Goal: Complete application form: Complete application form

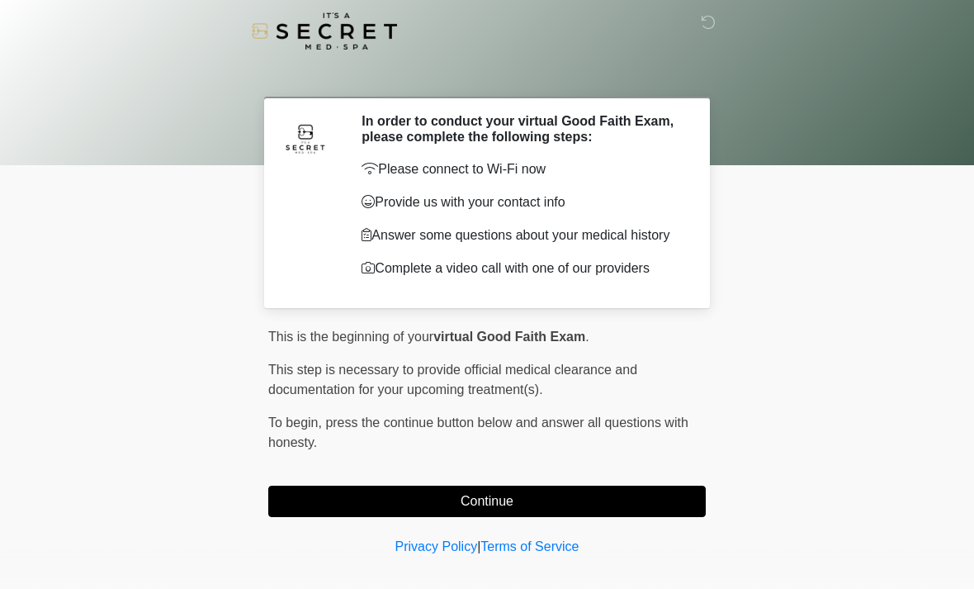
click at [579, 484] on div "This is the beginning of your virtual Good Faith Exam . ﻿﻿﻿﻿﻿﻿﻿﻿ This step is n…" at bounding box center [486, 422] width 437 height 190
click at [575, 496] on button "Continue" at bounding box center [486, 500] width 437 height 31
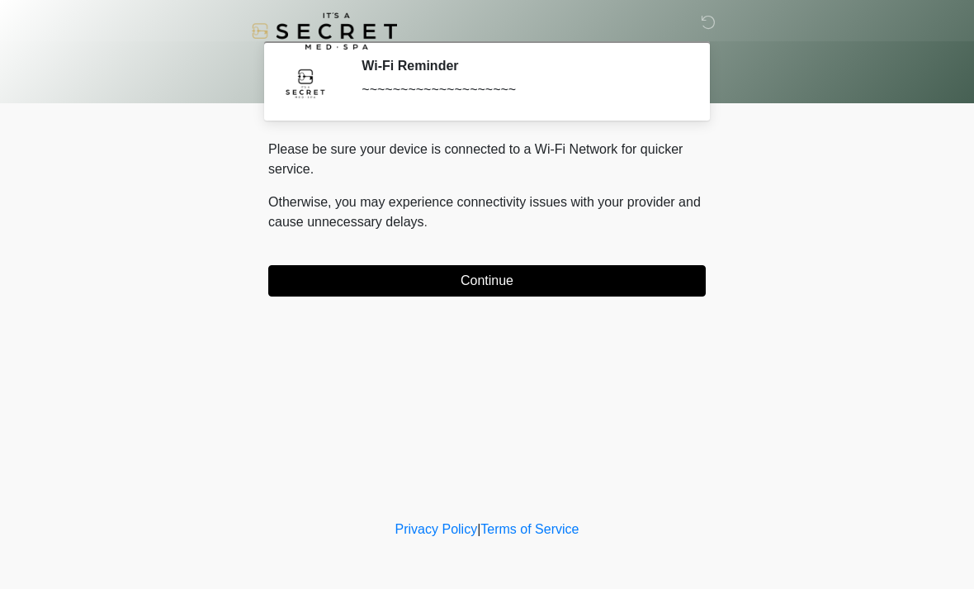
click at [570, 294] on button "Continue" at bounding box center [486, 280] width 437 height 31
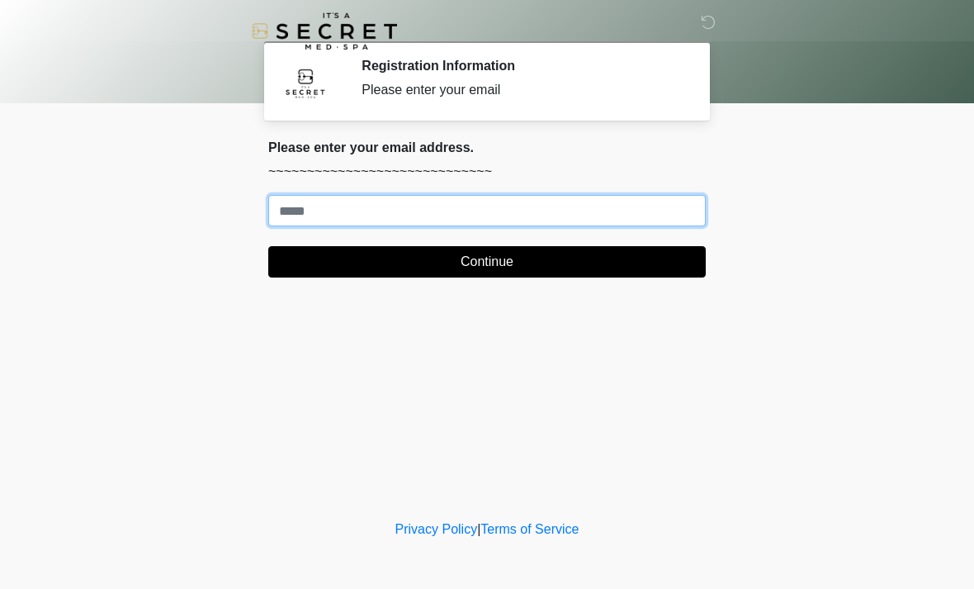
click at [421, 213] on input "Where should we email your treatment plan?" at bounding box center [486, 210] width 437 height 31
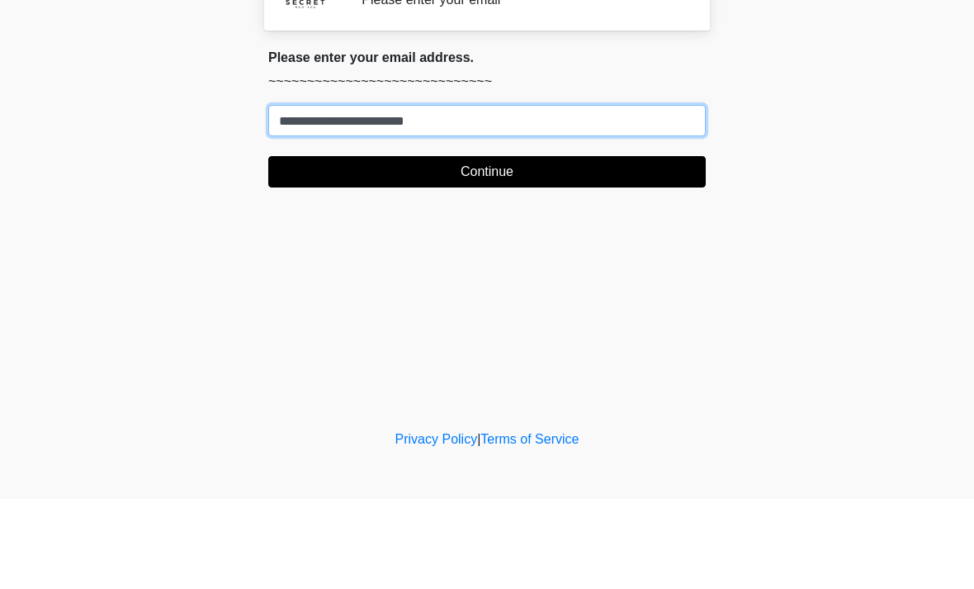
type input "**********"
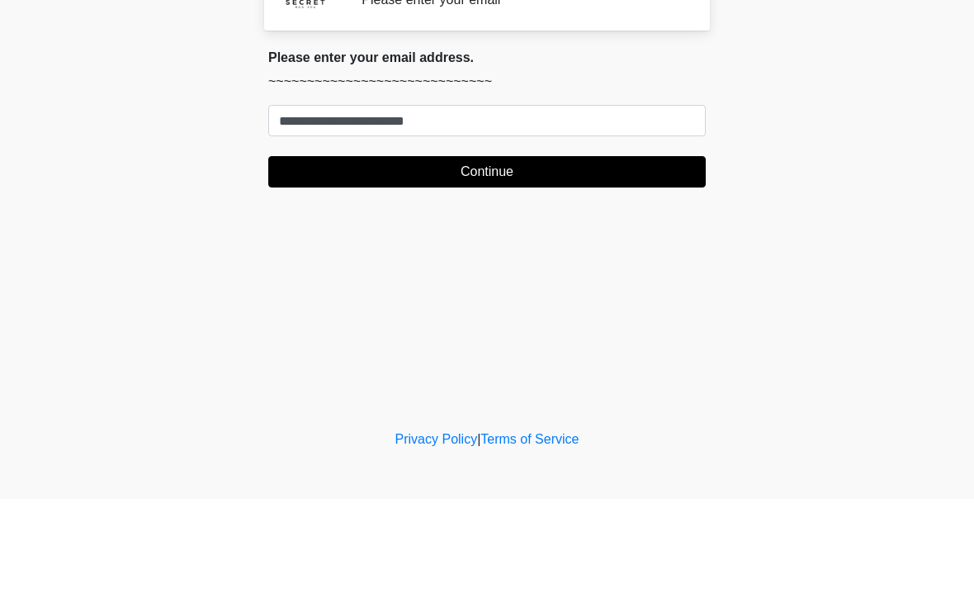
click at [562, 246] on button "Continue" at bounding box center [486, 261] width 437 height 31
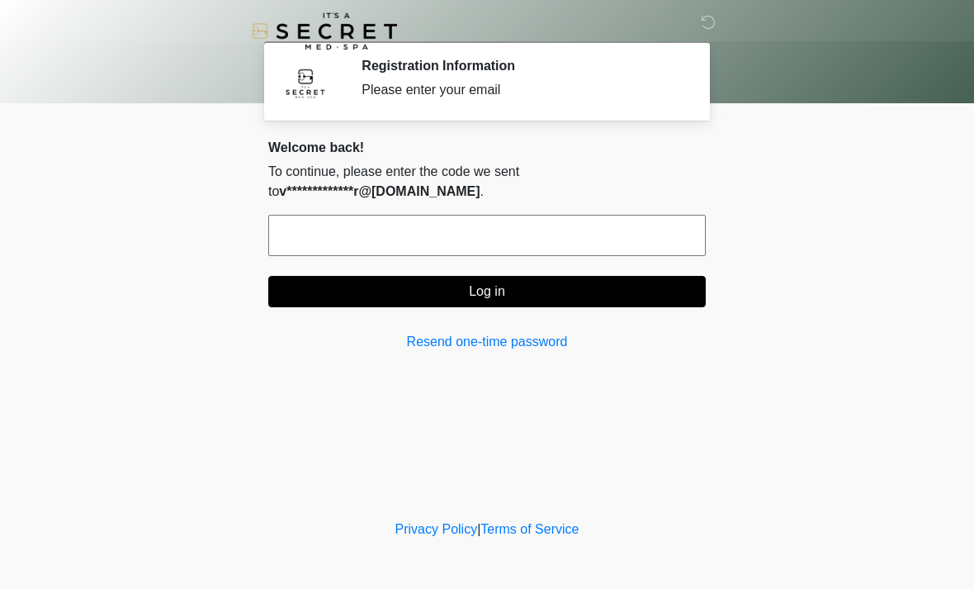
click at [598, 243] on input "text" at bounding box center [486, 235] width 437 height 41
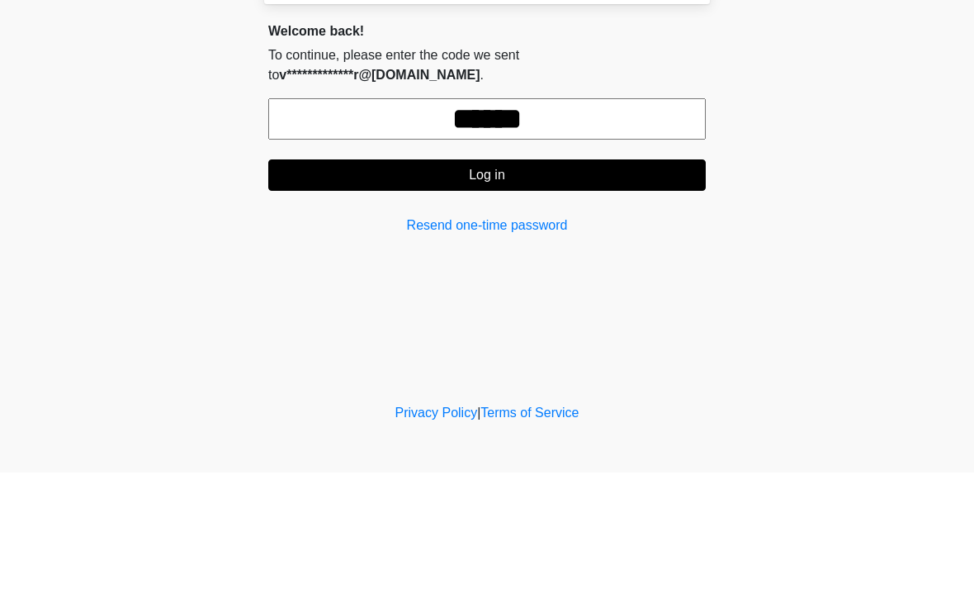
type input "******"
click at [642, 276] on button "Log in" at bounding box center [486, 291] width 437 height 31
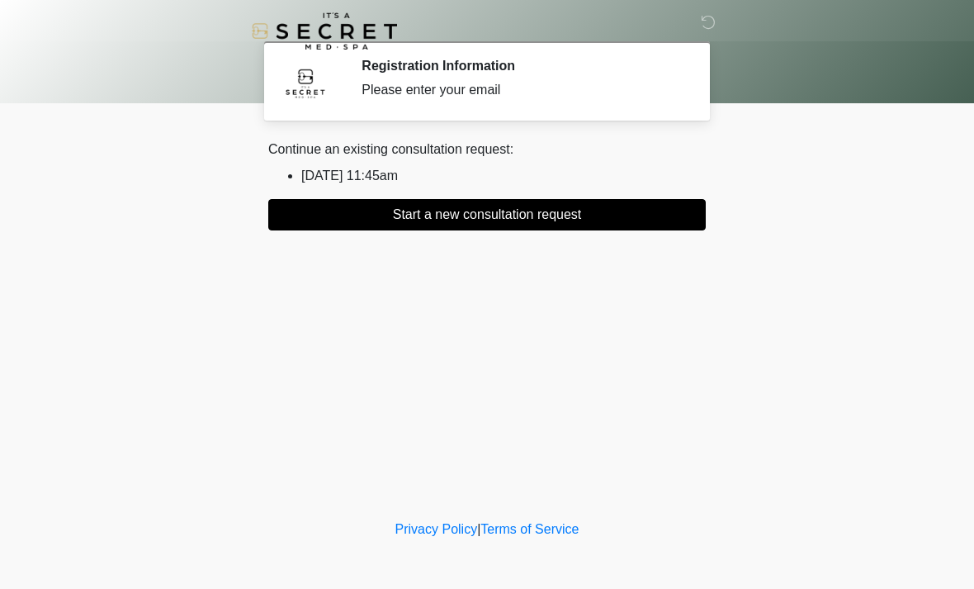
click at [556, 211] on button "Start a new consultation request" at bounding box center [486, 214] width 437 height 31
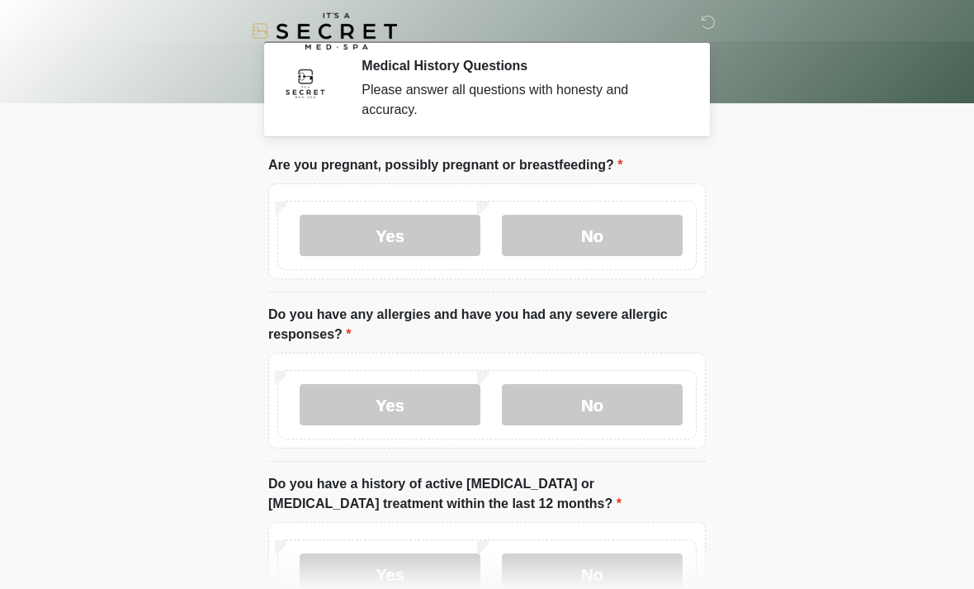
click at [625, 225] on label "No" at bounding box center [592, 235] width 181 height 41
click at [608, 410] on label "No" at bounding box center [592, 404] width 181 height 41
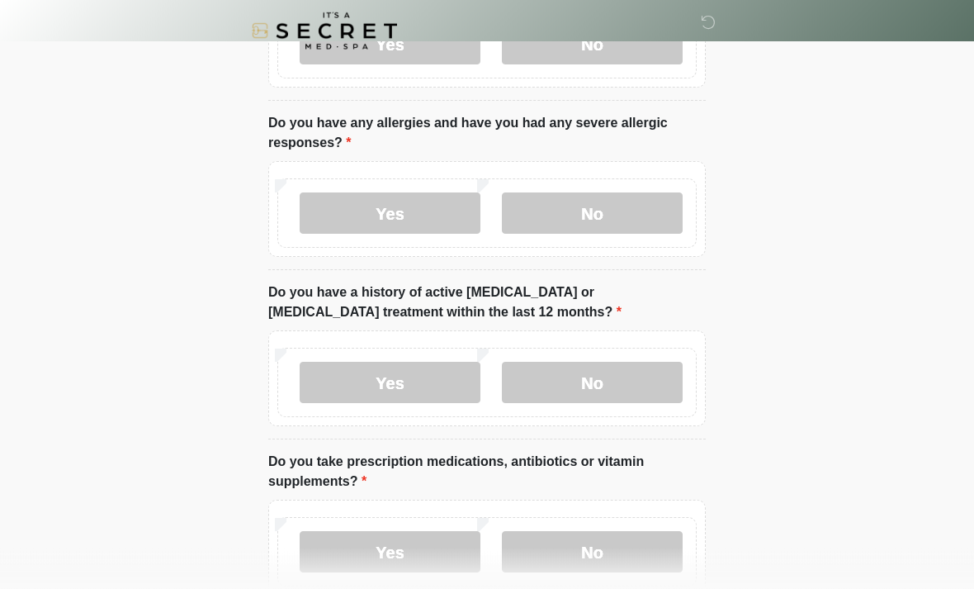
scroll to position [196, 0]
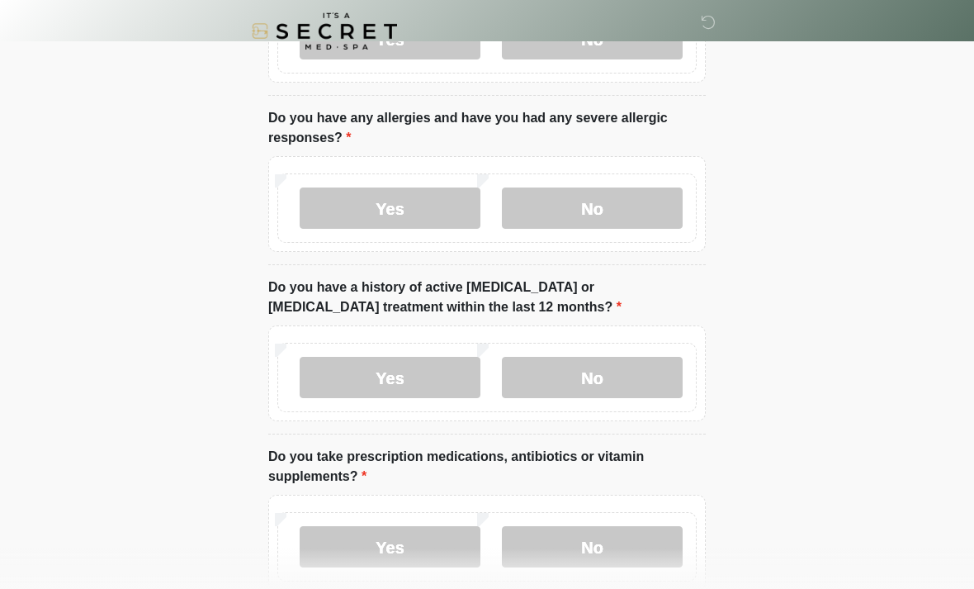
click at [645, 396] on label "No" at bounding box center [592, 377] width 181 height 41
click at [626, 558] on label "No" at bounding box center [592, 546] width 181 height 41
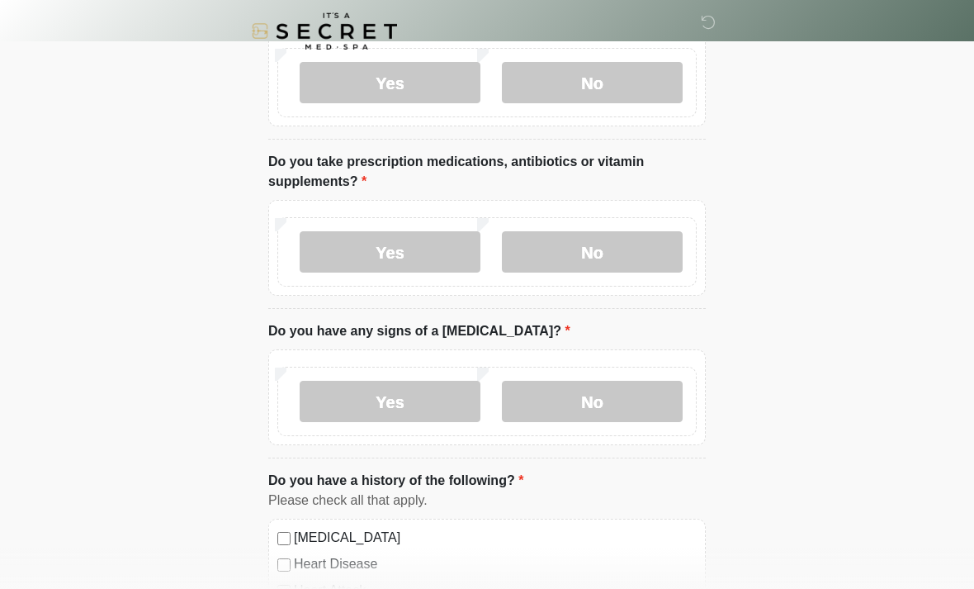
scroll to position [493, 0]
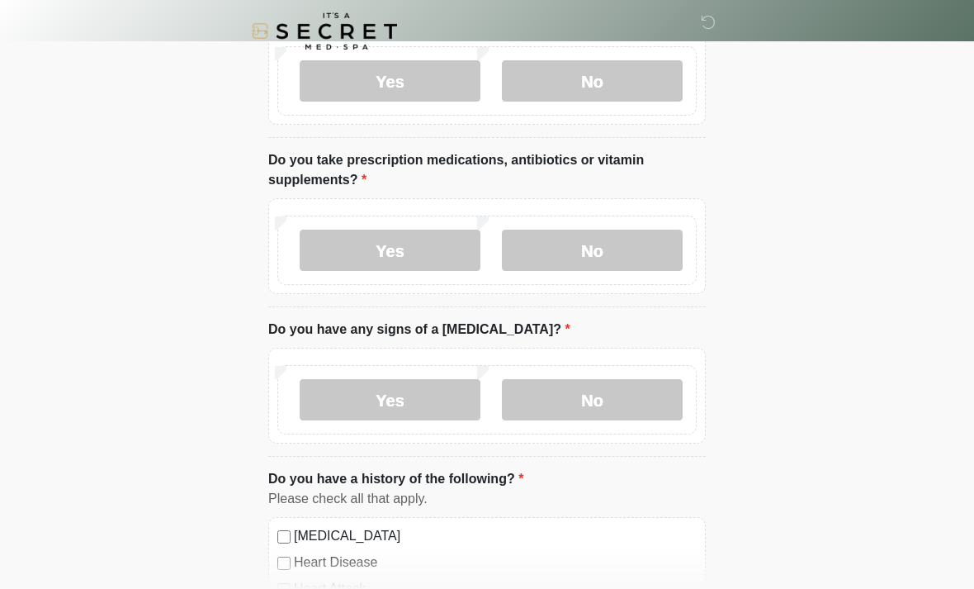
click at [637, 394] on label "No" at bounding box center [592, 399] width 181 height 41
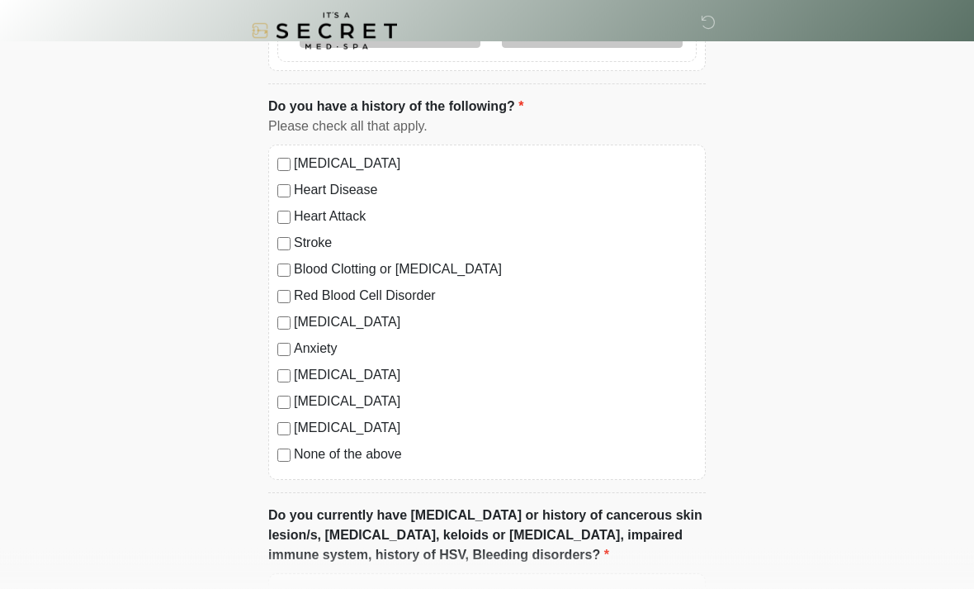
scroll to position [928, 0]
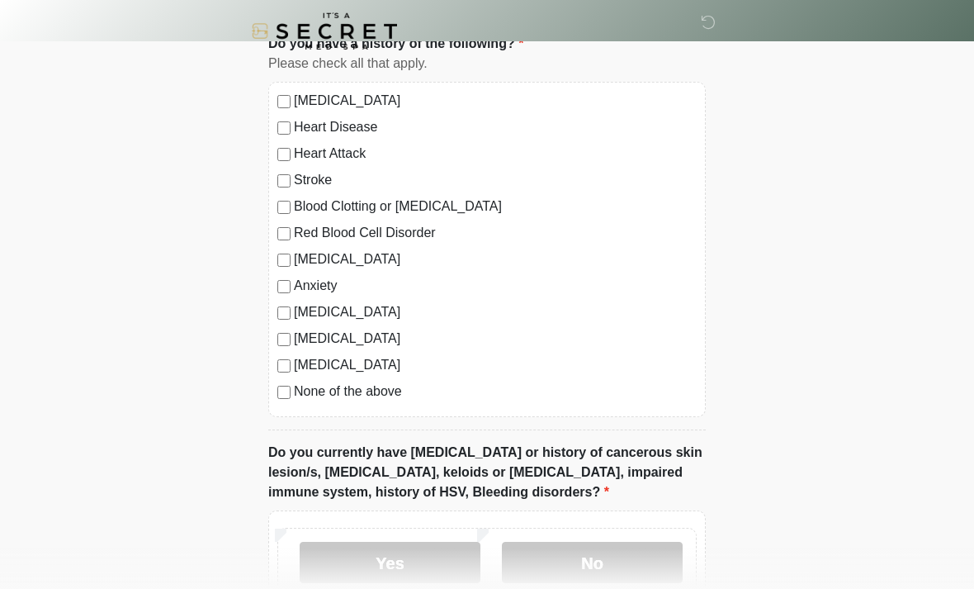
click at [364, 395] on label "None of the above" at bounding box center [495, 391] width 403 height 20
click at [616, 572] on label "No" at bounding box center [592, 561] width 181 height 41
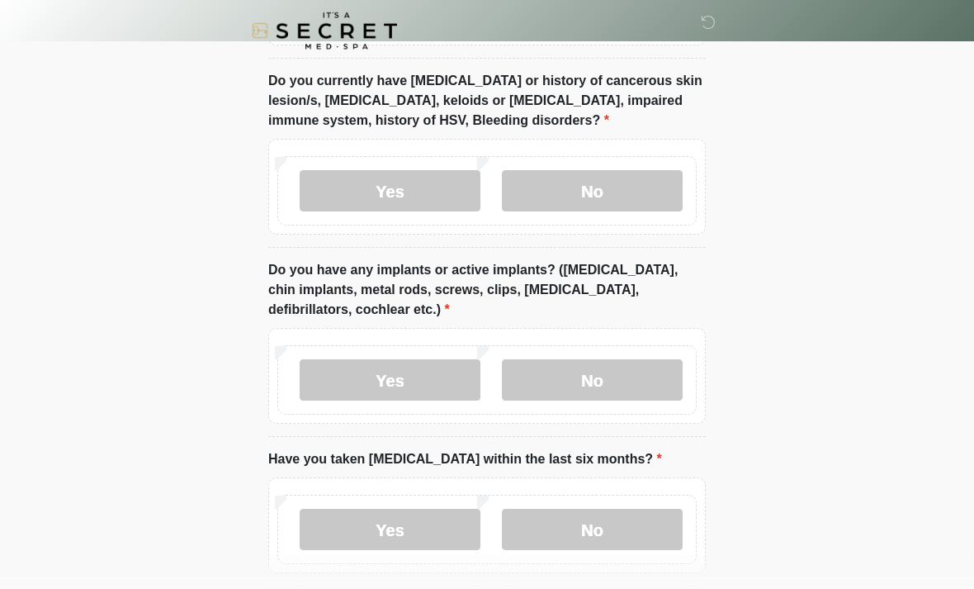
click at [659, 370] on label "No" at bounding box center [592, 380] width 181 height 41
click at [603, 537] on label "No" at bounding box center [592, 528] width 181 height 41
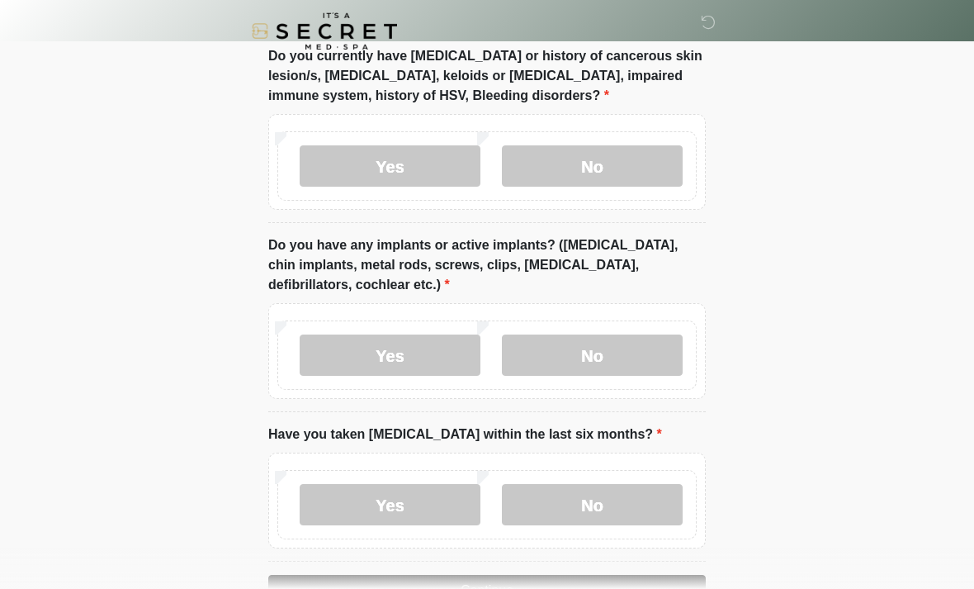
scroll to position [1374, 0]
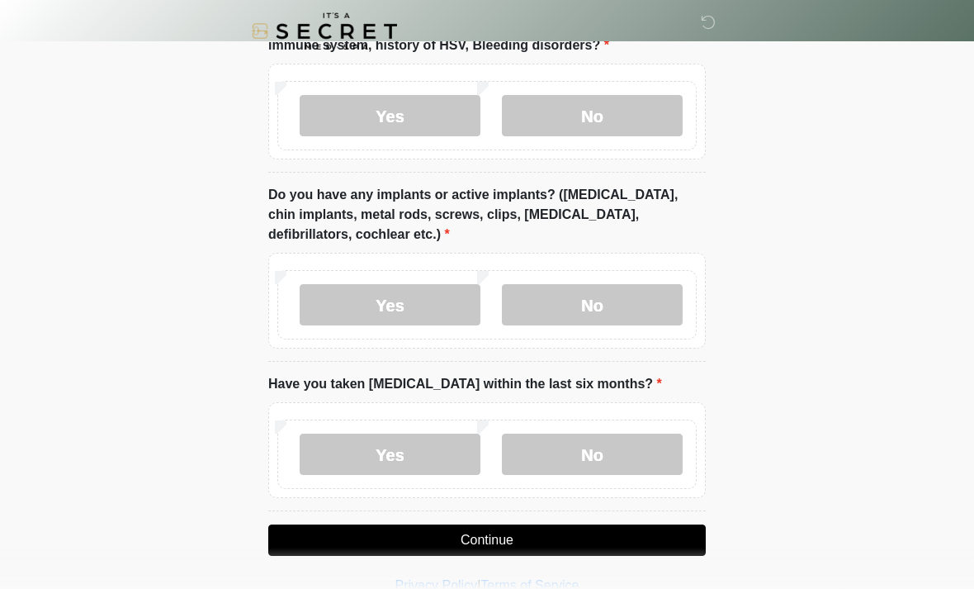
click at [598, 532] on button "Continue" at bounding box center [486, 539] width 437 height 31
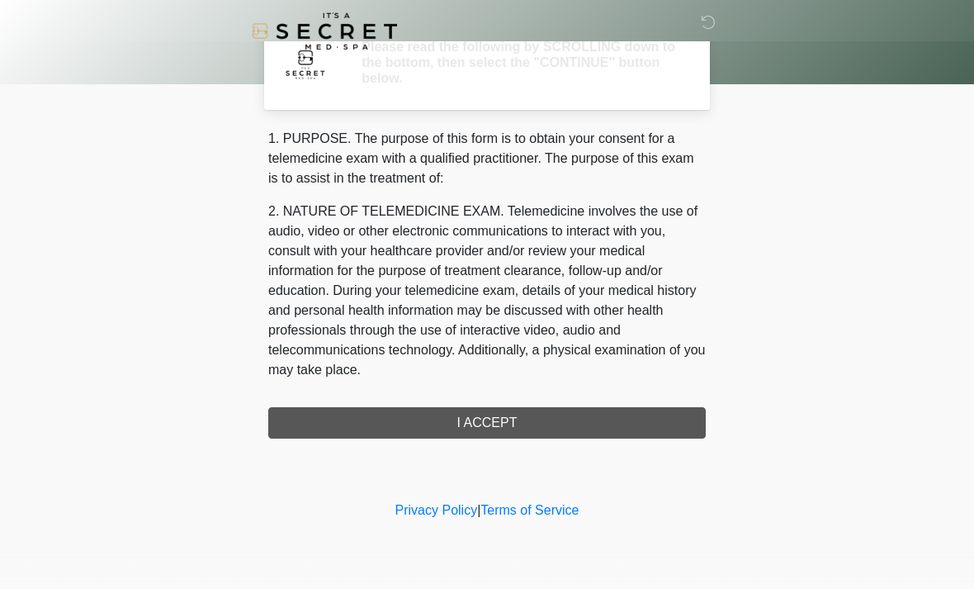
scroll to position [0, 0]
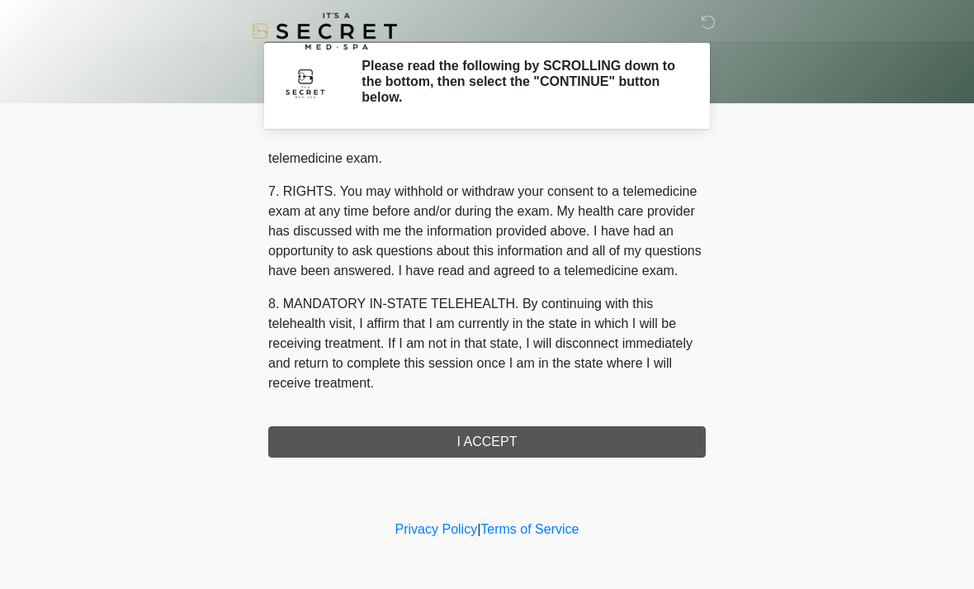
click at [571, 444] on button "I ACCEPT" at bounding box center [486, 441] width 437 height 31
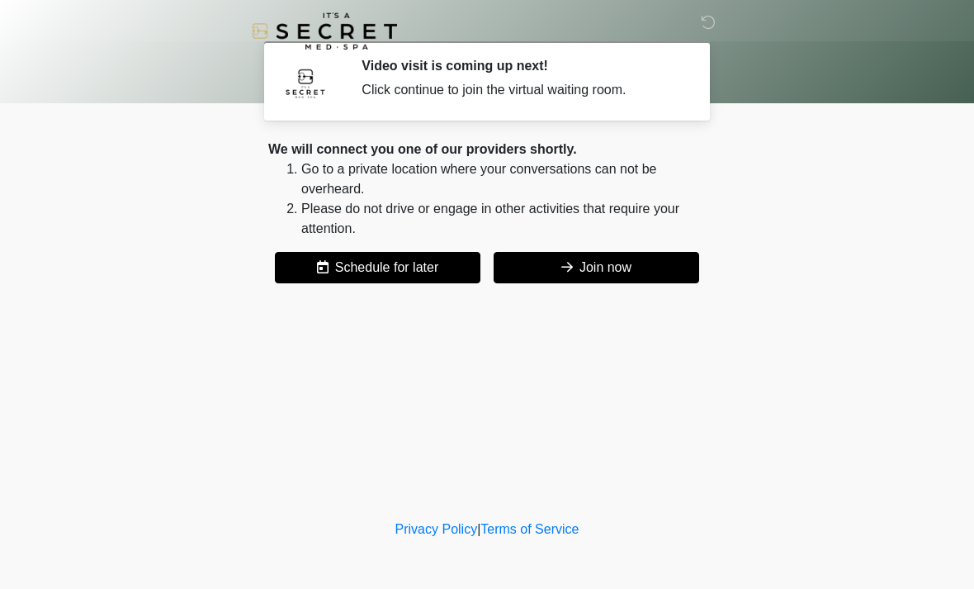
click at [662, 272] on button "Join now" at bounding box center [597, 267] width 206 height 31
